Goal: Task Accomplishment & Management: Use online tool/utility

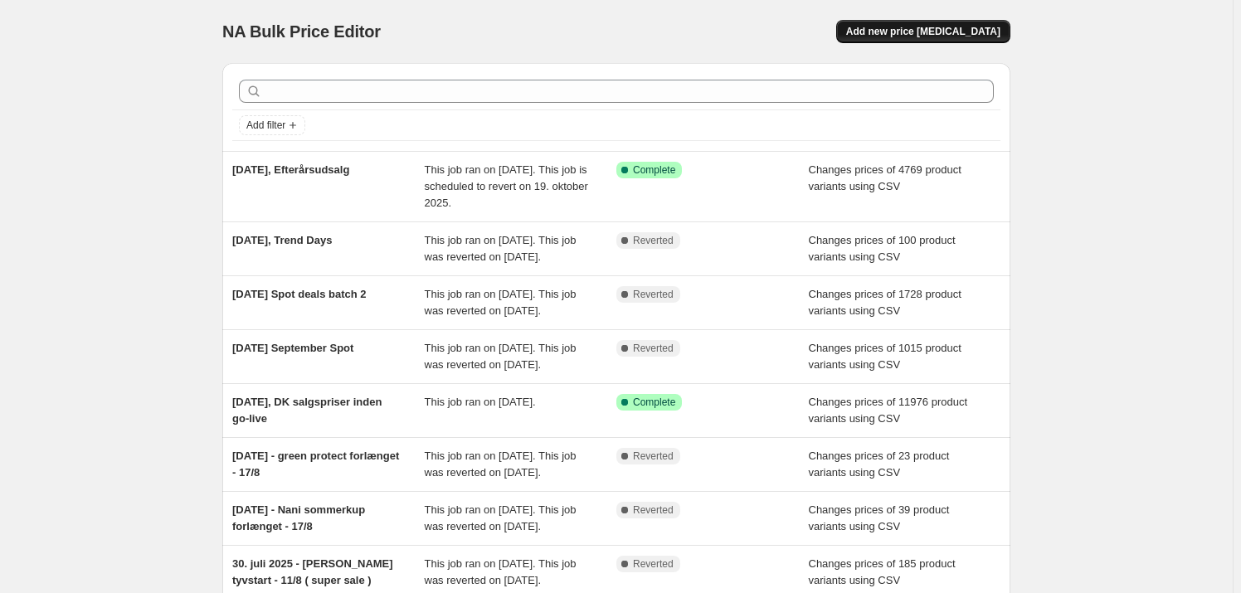
click at [958, 36] on span "Add new price [MEDICAL_DATA]" at bounding box center [923, 31] width 154 height 13
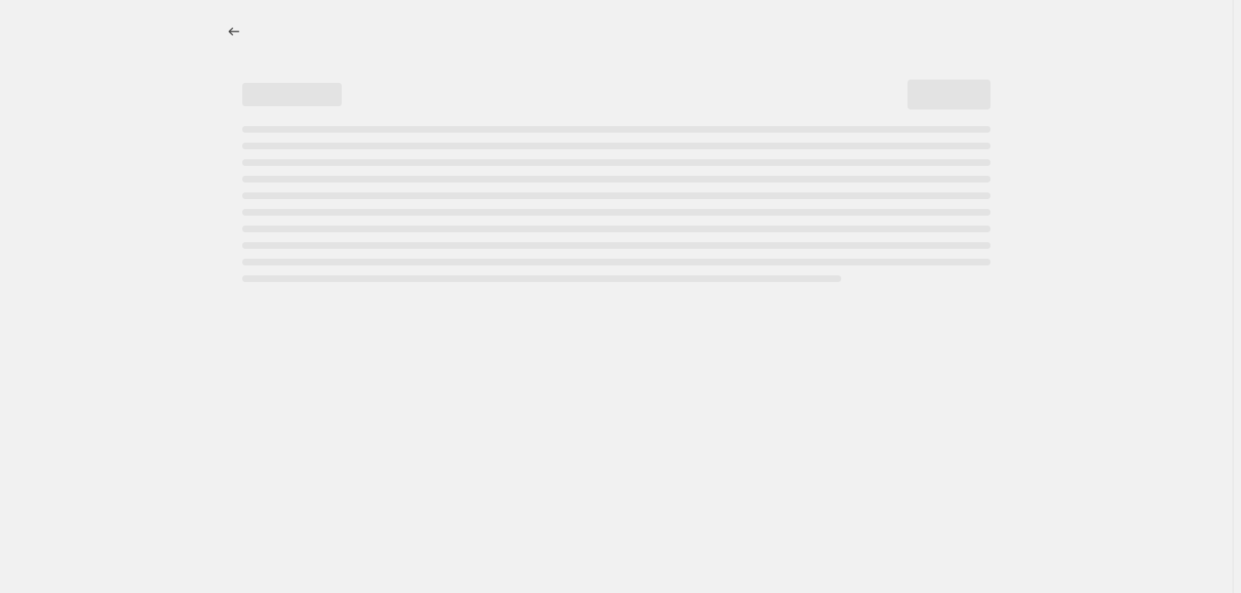
select select "percentage"
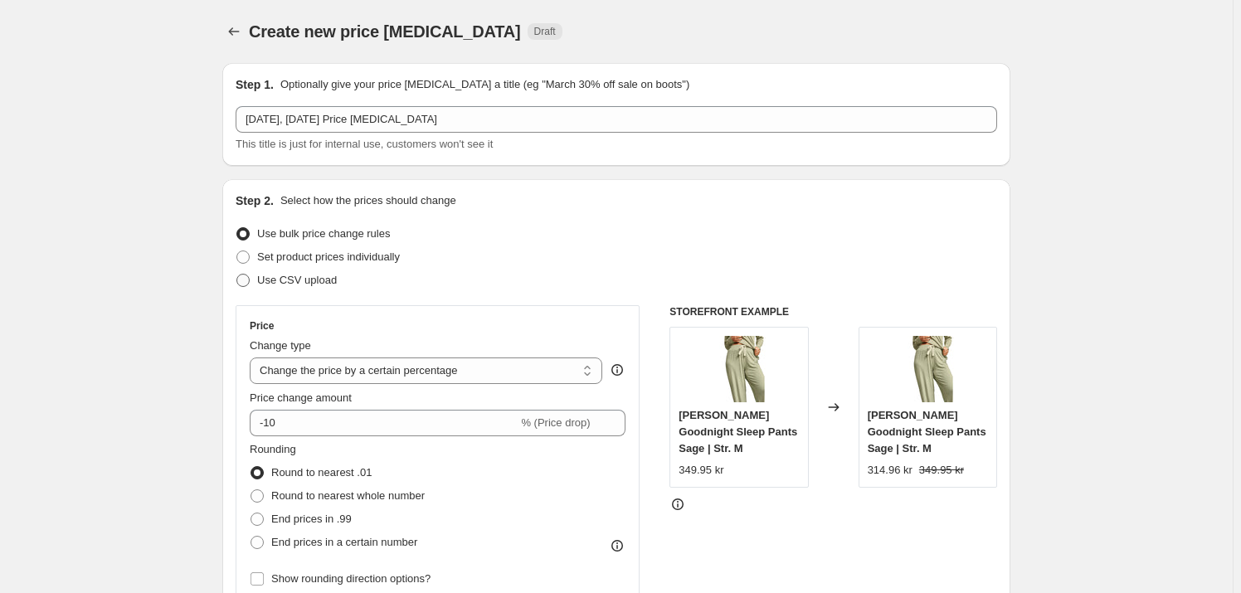
click at [307, 277] on span "Use CSV upload" at bounding box center [297, 280] width 80 height 12
click at [237, 275] on input "Use CSV upload" at bounding box center [236, 274] width 1 height 1
radio input "true"
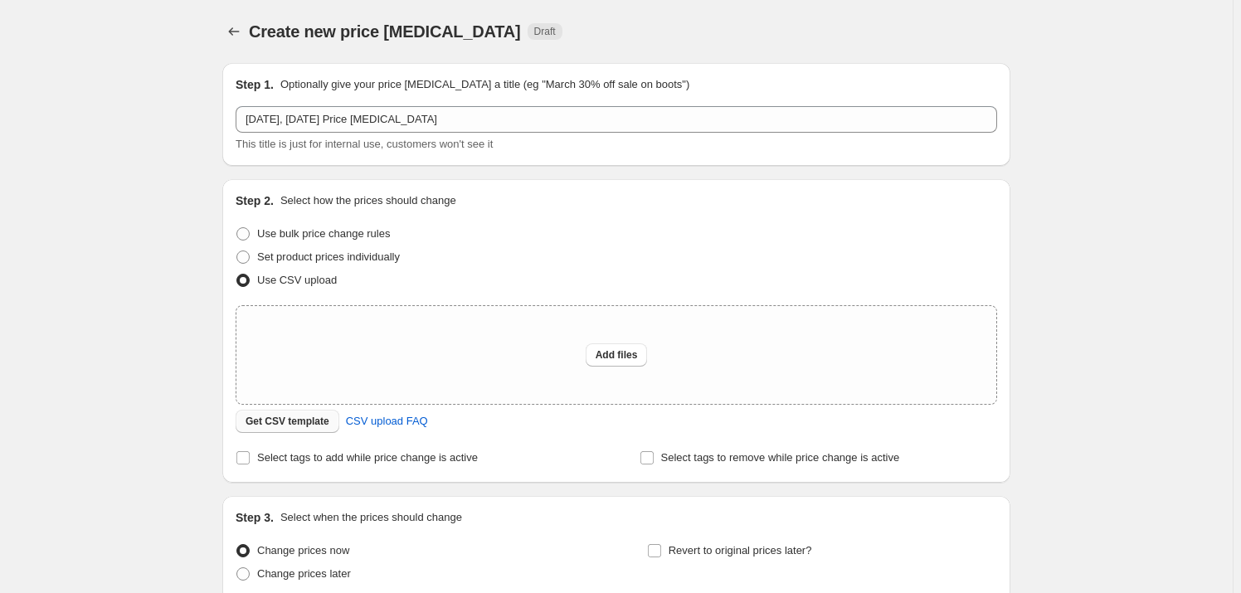
click at [303, 426] on span "Get CSV template" at bounding box center [288, 421] width 84 height 13
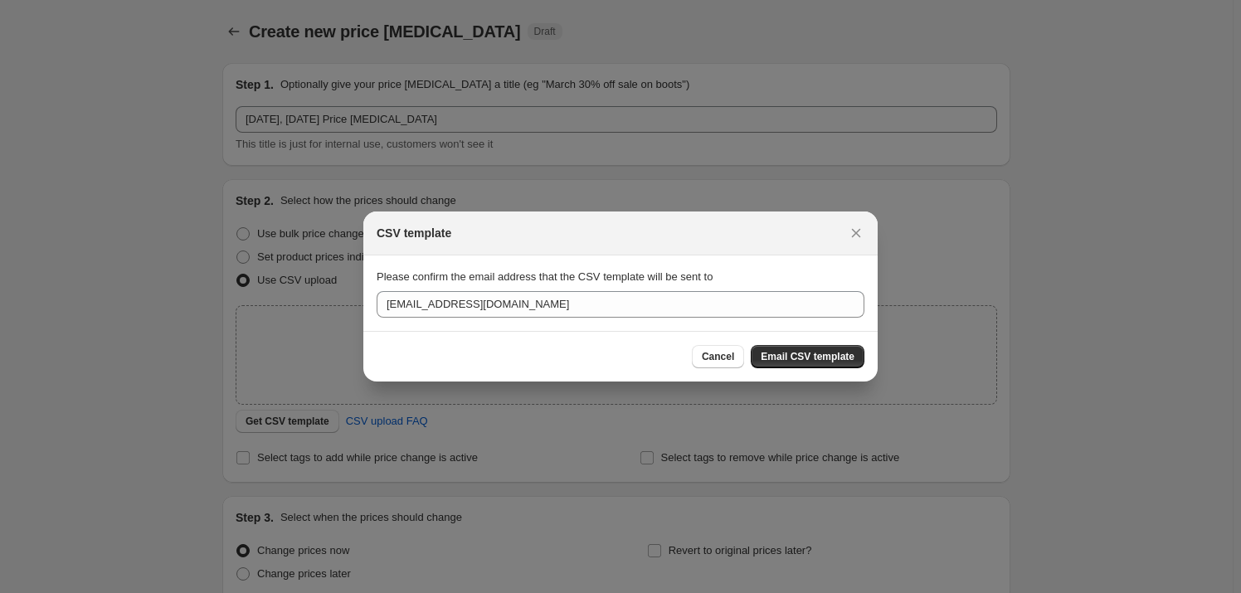
click at [841, 363] on span "Email CSV template" at bounding box center [808, 356] width 94 height 13
